Goal: Navigation & Orientation: Go to known website

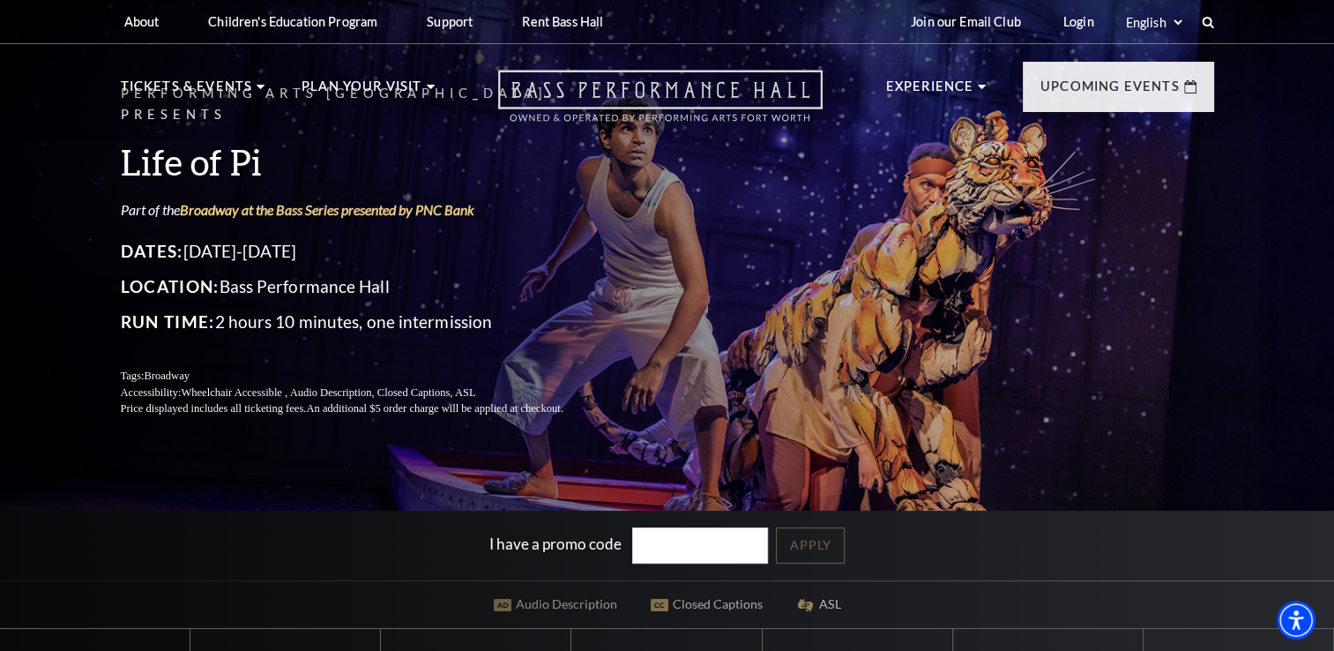
click at [667, 88] on icon "Open this option" at bounding box center [660, 96] width 324 height 52
